Goal: Information Seeking & Learning: Learn about a topic

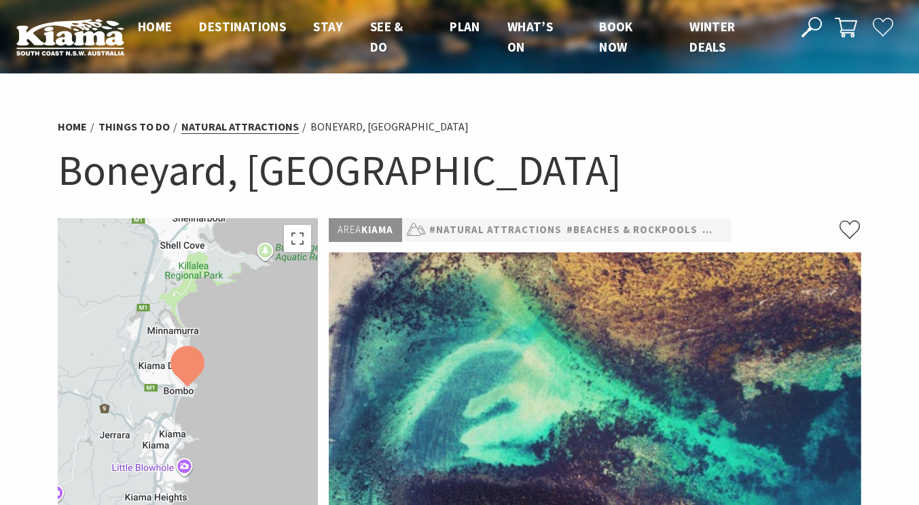
click at [259, 125] on link "Natural Attractions" at bounding box center [239, 127] width 117 height 14
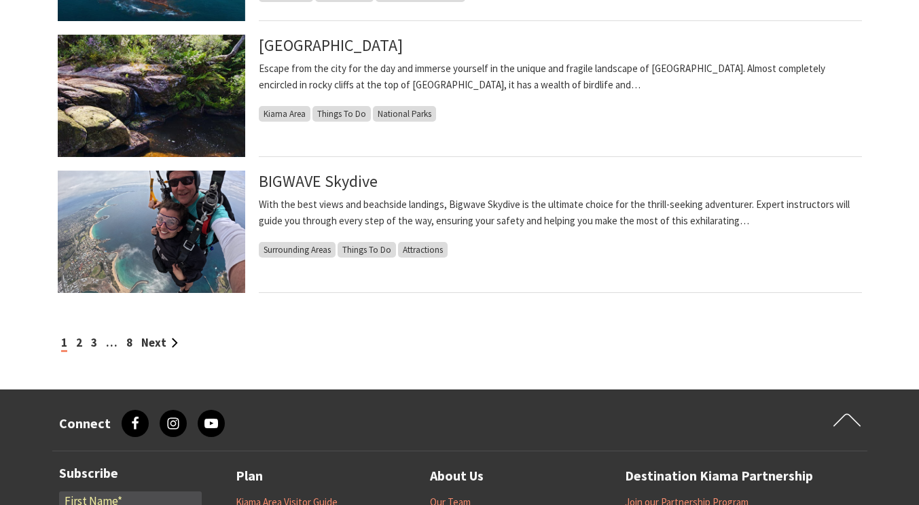
scroll to position [1196, 0]
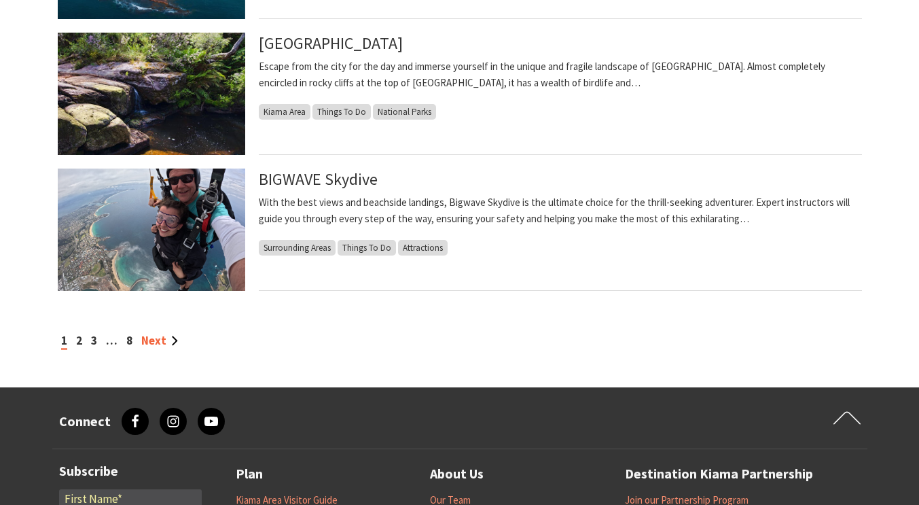
click at [157, 337] on link "Next" at bounding box center [159, 340] width 37 height 15
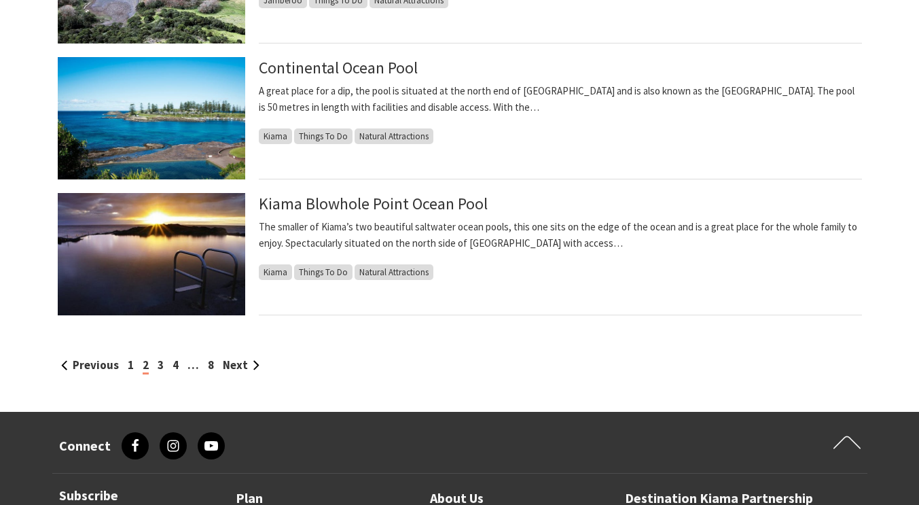
scroll to position [1176, 0]
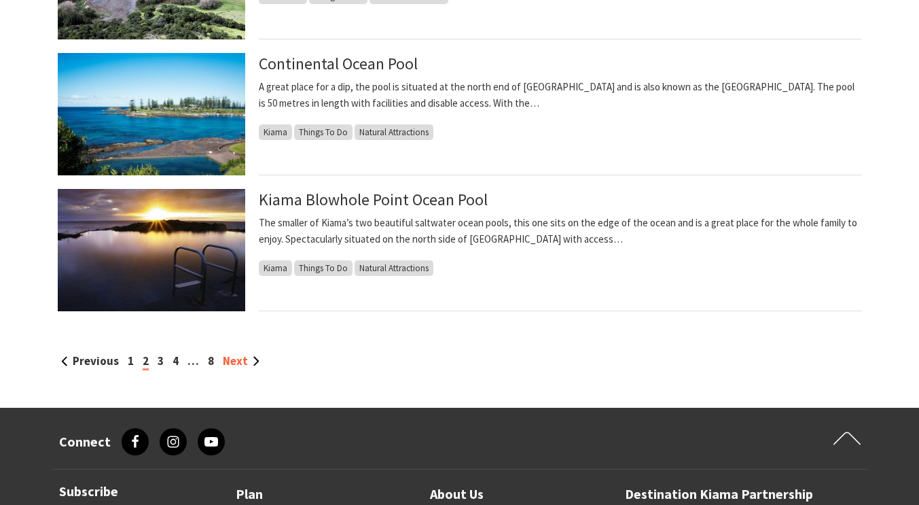
click at [242, 357] on link "Next" at bounding box center [241, 360] width 37 height 15
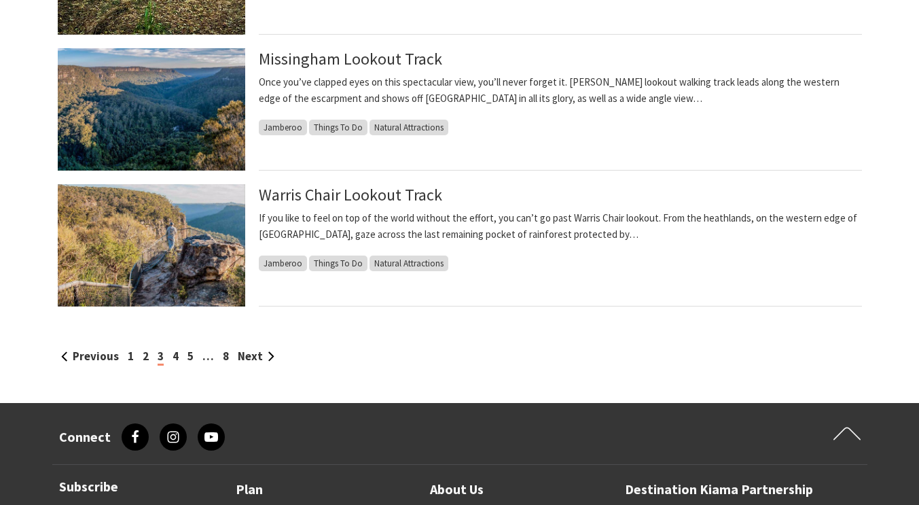
scroll to position [1184, 0]
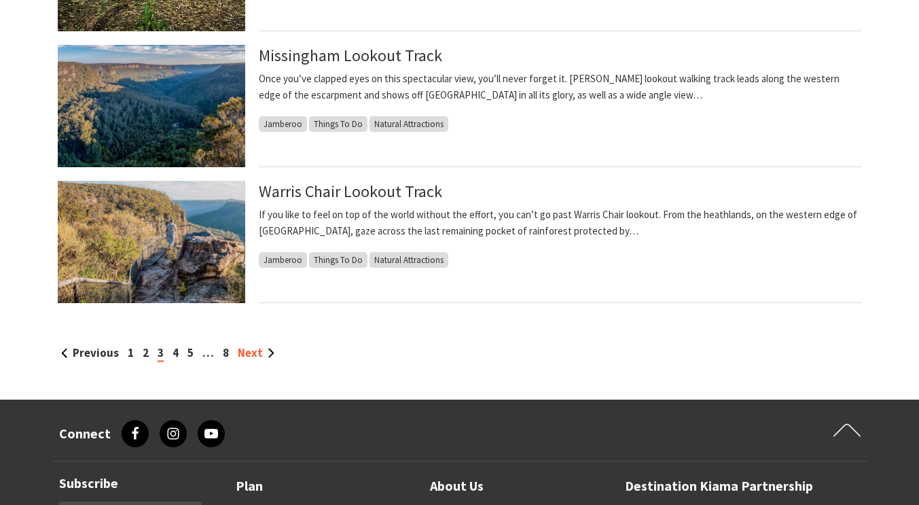
click at [254, 357] on link "Next" at bounding box center [256, 352] width 37 height 15
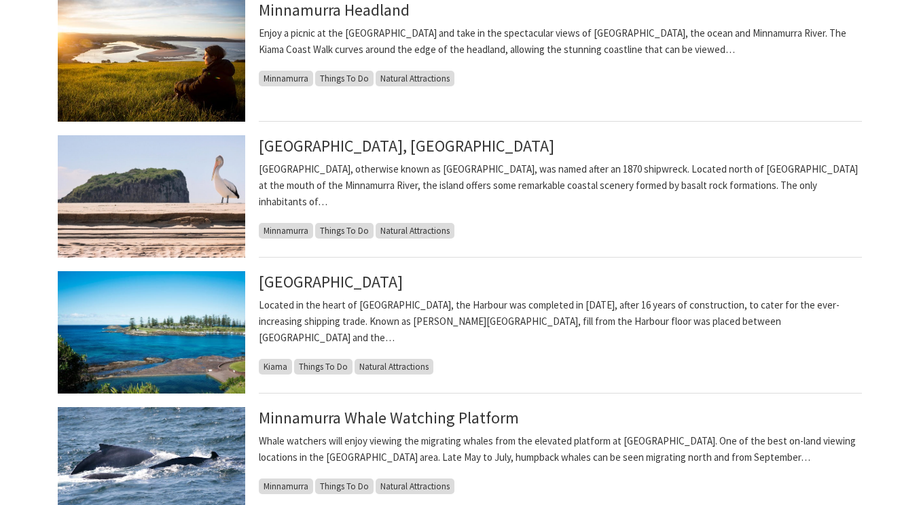
scroll to position [959, 0]
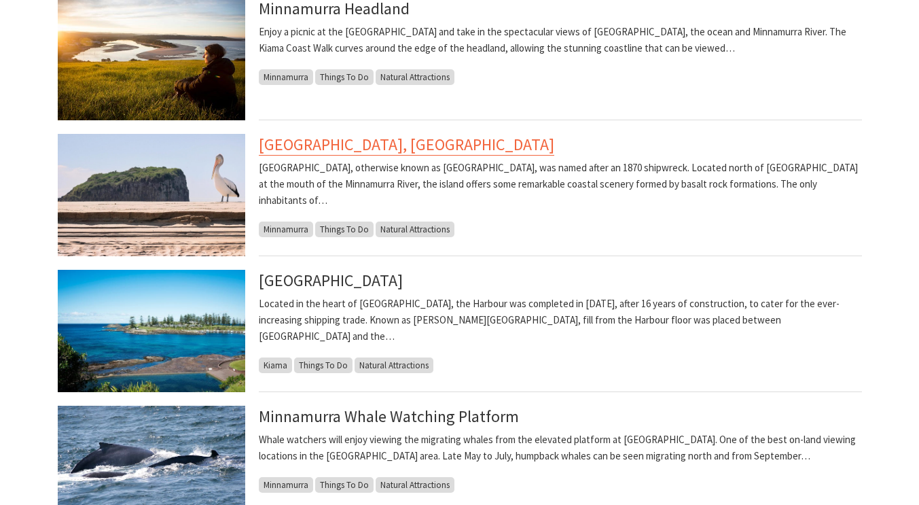
click at [359, 152] on link "[GEOGRAPHIC_DATA], [GEOGRAPHIC_DATA]" at bounding box center [406, 145] width 295 height 22
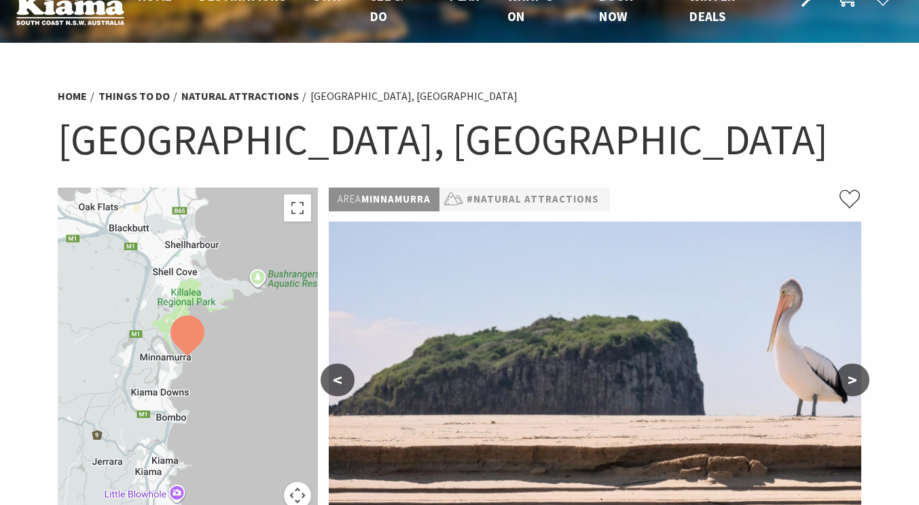
scroll to position [31, 0]
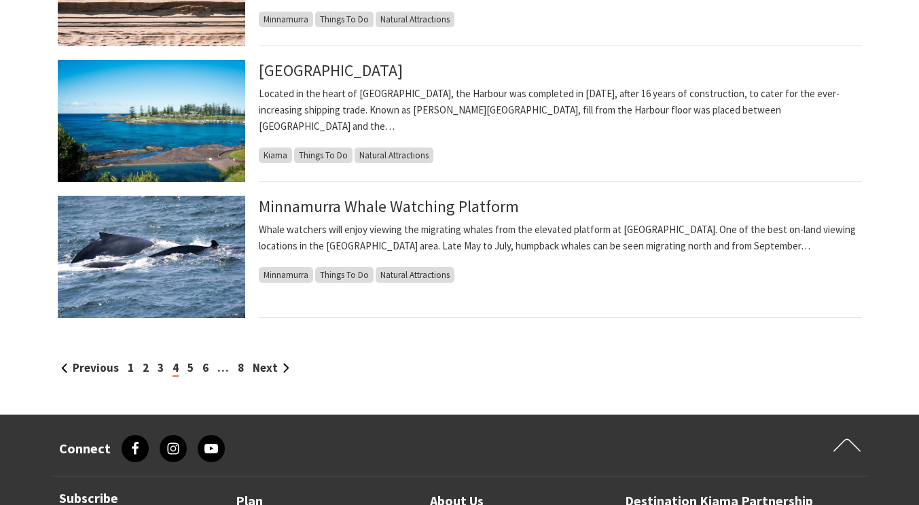
scroll to position [1166, 0]
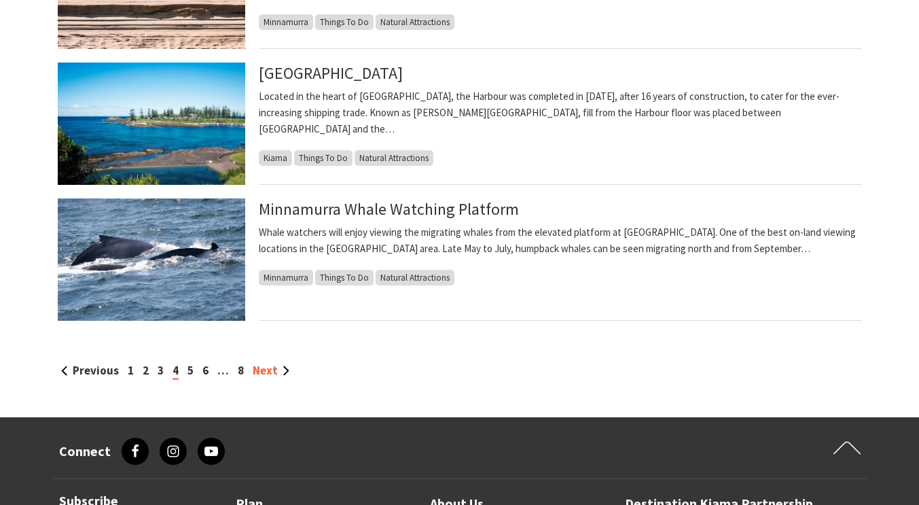
click at [270, 368] on link "Next" at bounding box center [271, 370] width 37 height 15
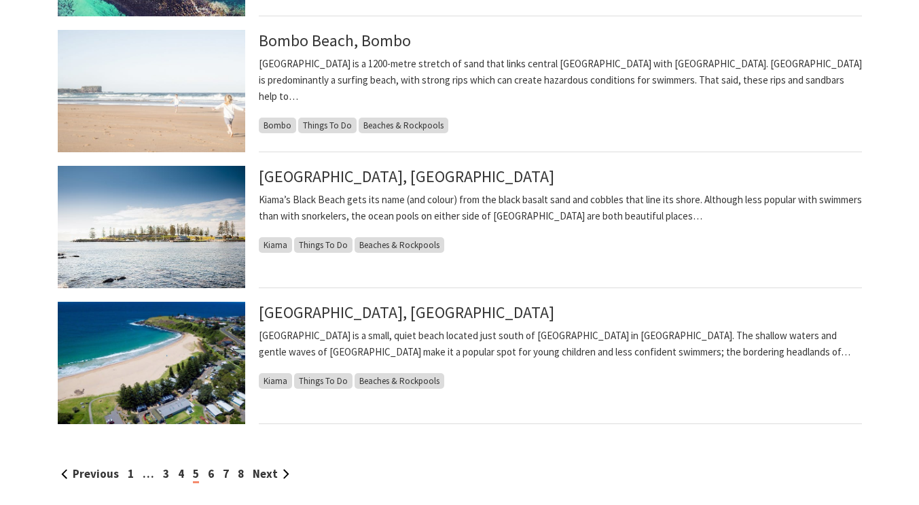
scroll to position [1064, 0]
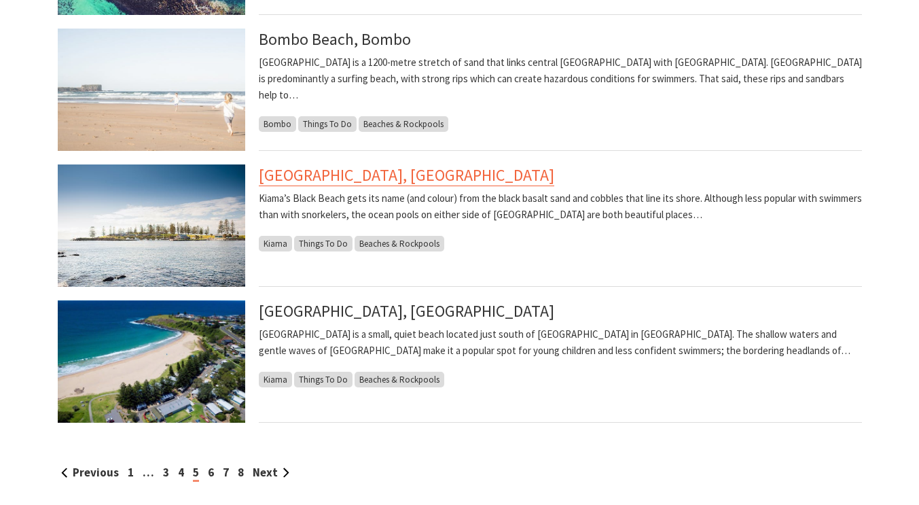
click at [352, 178] on link "Black Beach, Kiama" at bounding box center [406, 175] width 295 height 22
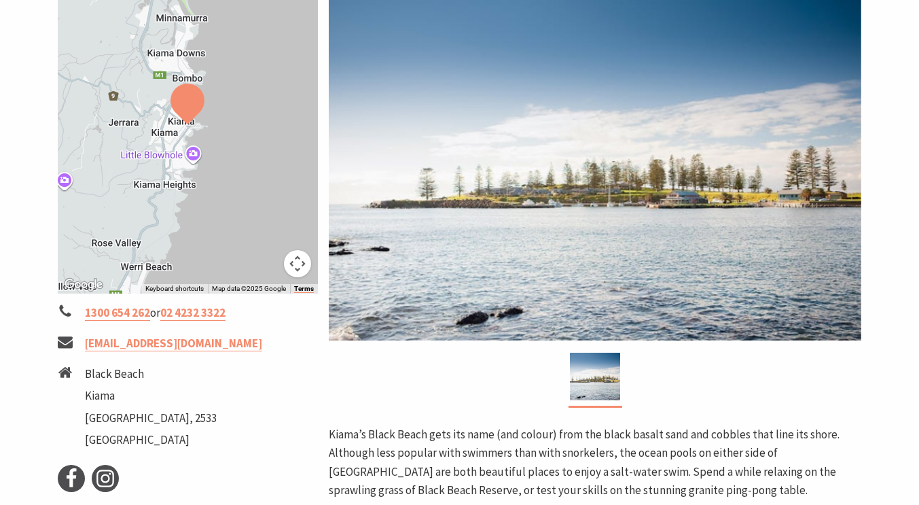
scroll to position [261, 0]
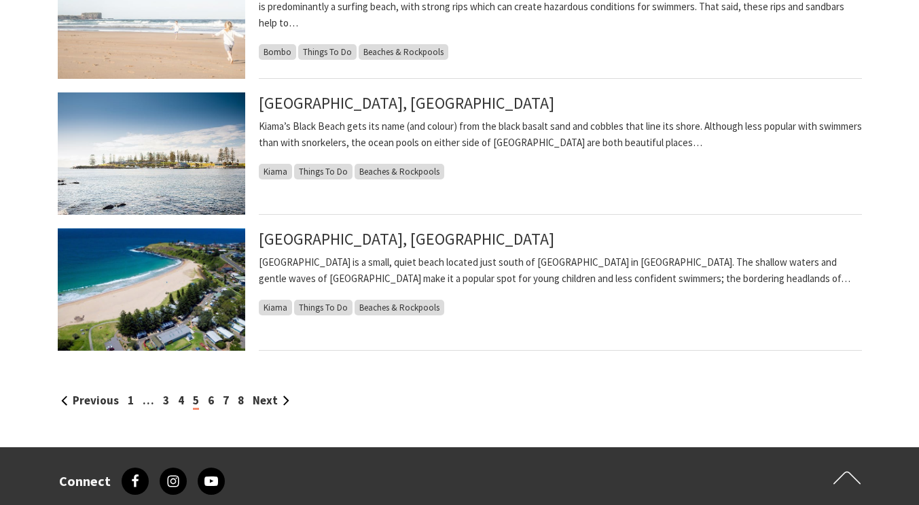
scroll to position [1158, 0]
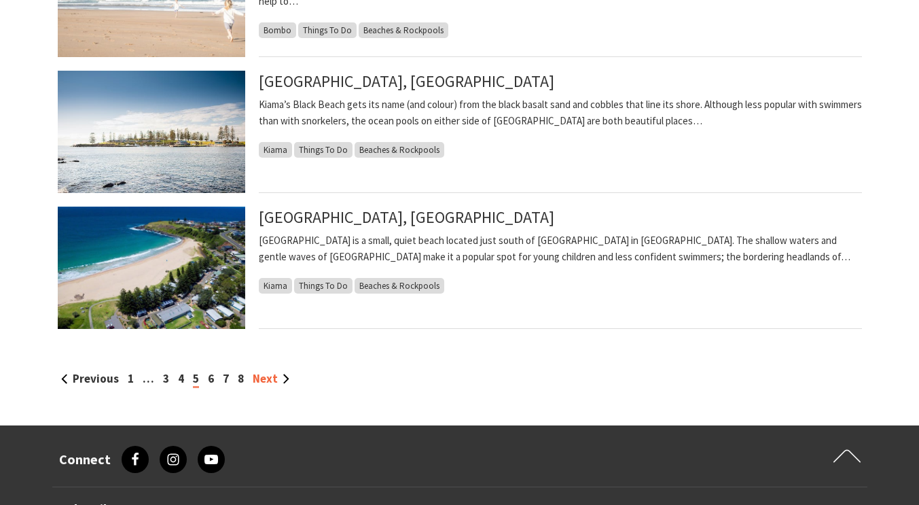
click at [273, 376] on link "Next" at bounding box center [271, 378] width 37 height 15
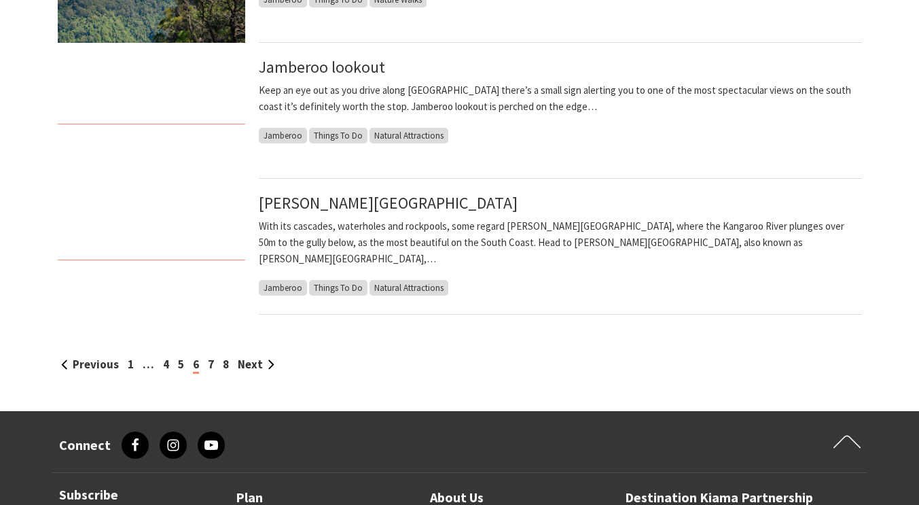
scroll to position [1189, 0]
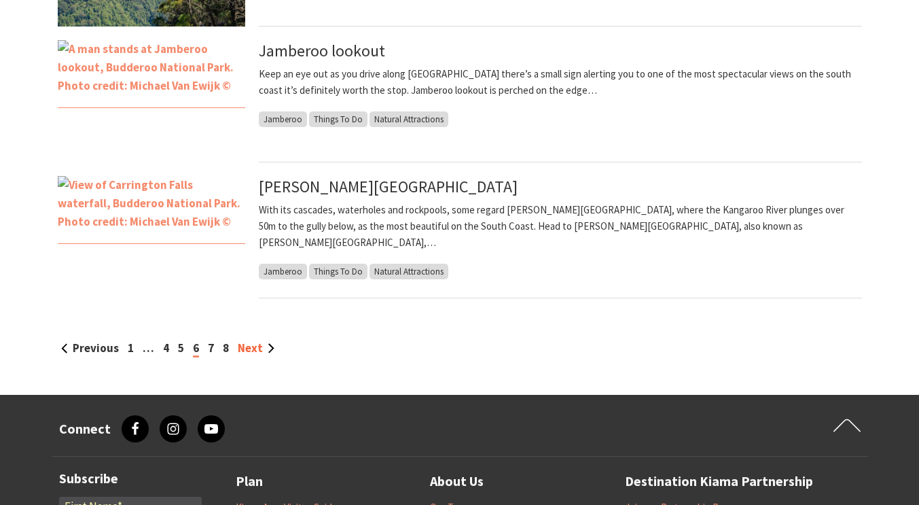
click at [251, 347] on link "Next" at bounding box center [256, 347] width 37 height 15
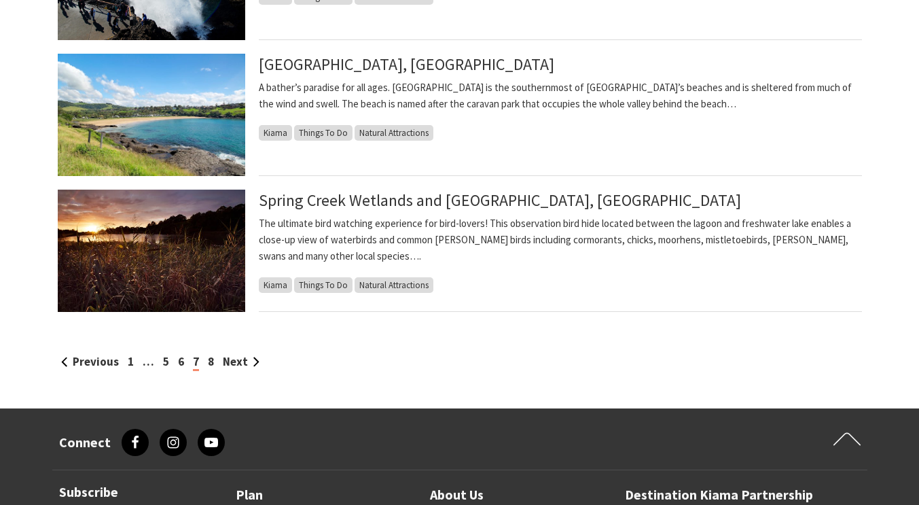
scroll to position [1203, 0]
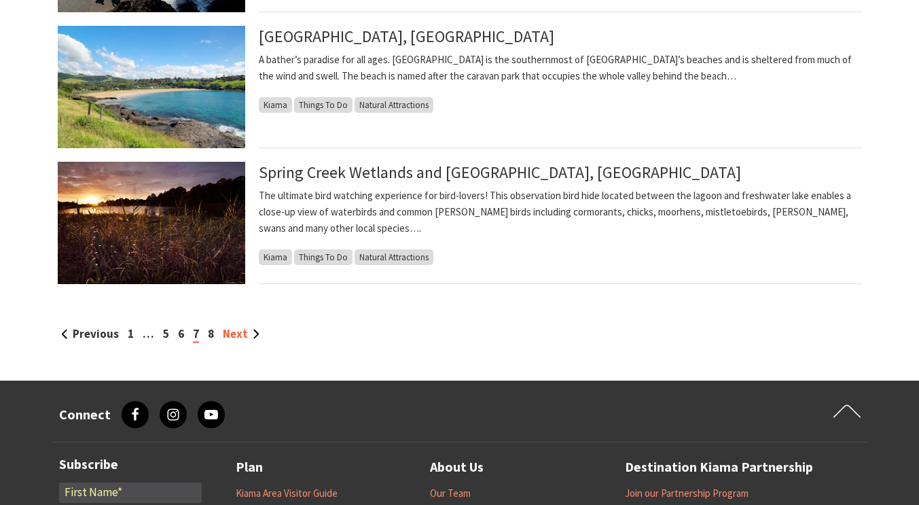
click at [241, 331] on link "Next" at bounding box center [241, 333] width 37 height 15
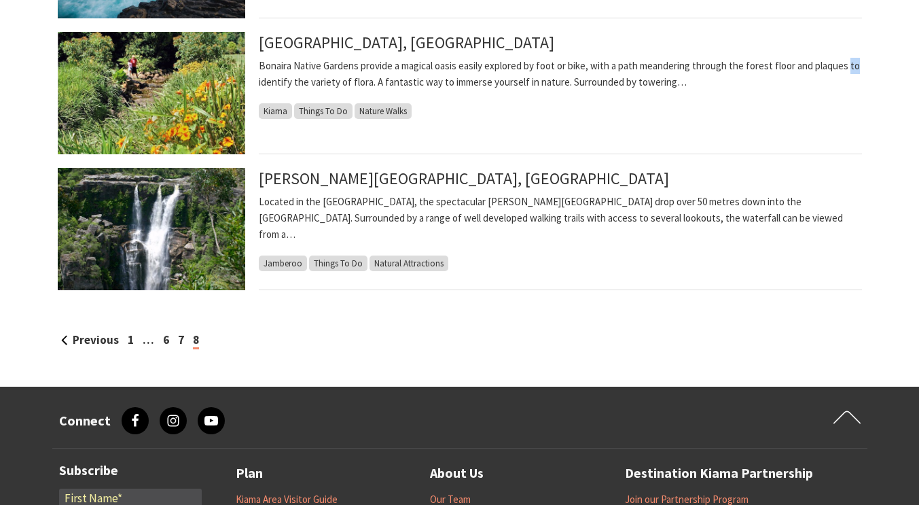
scroll to position [654, 0]
